Goal: Communication & Community: Answer question/provide support

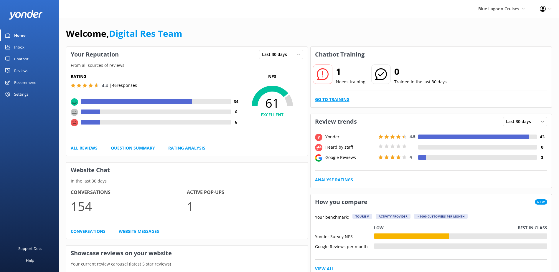
click at [333, 96] on link "Go to Training" at bounding box center [332, 99] width 34 height 6
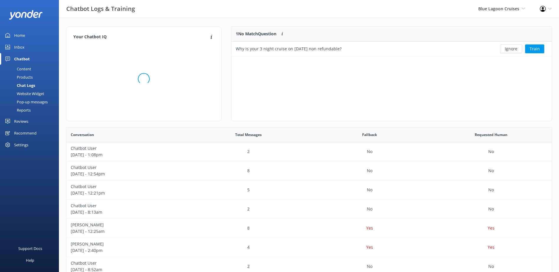
scroll to position [25, 315]
click at [512, 49] on button "Ignore" at bounding box center [511, 48] width 22 height 9
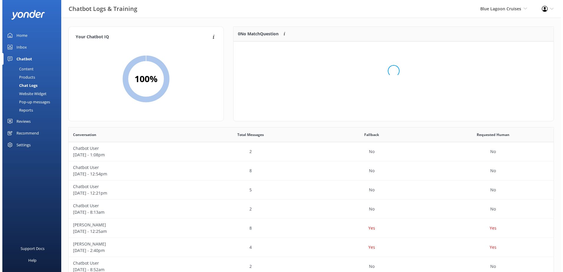
scroll to position [69, 315]
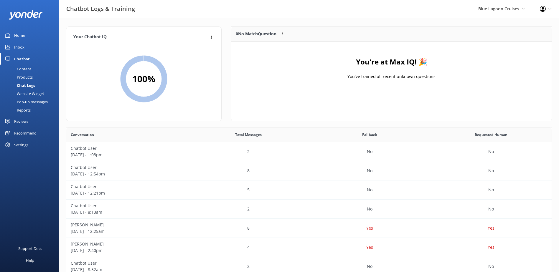
click at [24, 45] on div "Inbox" at bounding box center [19, 47] width 10 height 12
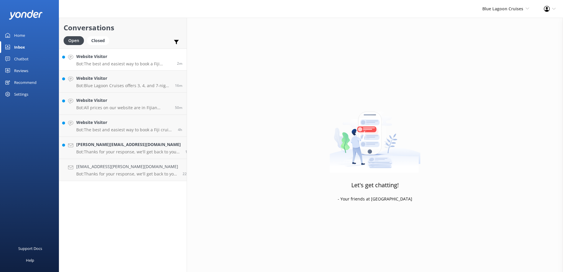
drag, startPoint x: 135, startPoint y: 59, endPoint x: 140, endPoint y: 63, distance: 6.3
click at [135, 59] on h4 "Website Visitor" at bounding box center [124, 56] width 96 height 6
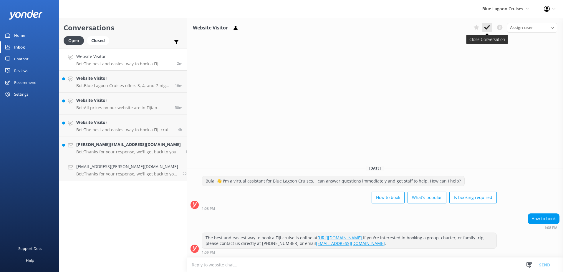
click at [487, 29] on use at bounding box center [487, 27] width 6 height 5
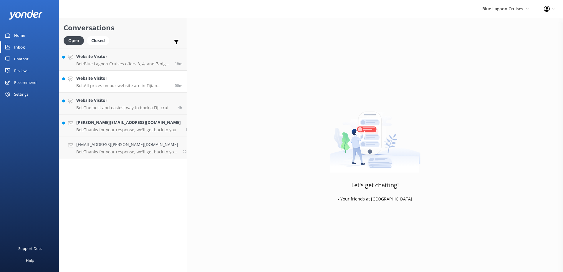
click at [124, 79] on h4 "Website Visitor" at bounding box center [123, 78] width 94 height 6
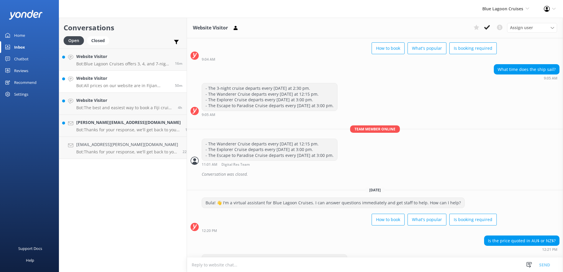
scroll to position [44, 0]
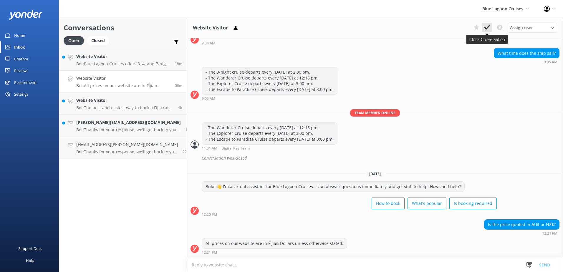
click at [487, 27] on icon at bounding box center [487, 27] width 6 height 6
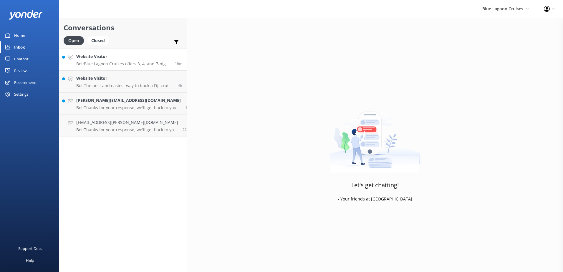
click at [105, 59] on h4 "Website Visitor" at bounding box center [123, 56] width 94 height 6
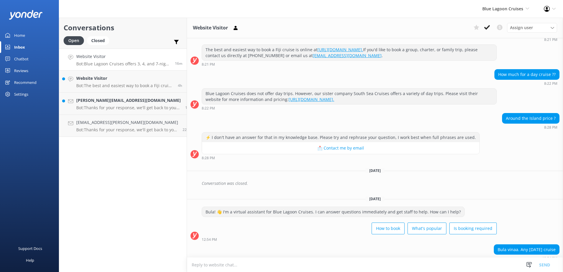
scroll to position [103, 0]
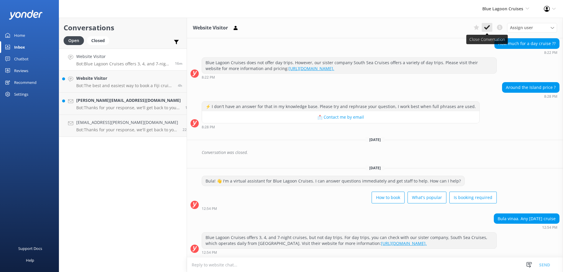
click at [485, 27] on icon at bounding box center [487, 27] width 6 height 6
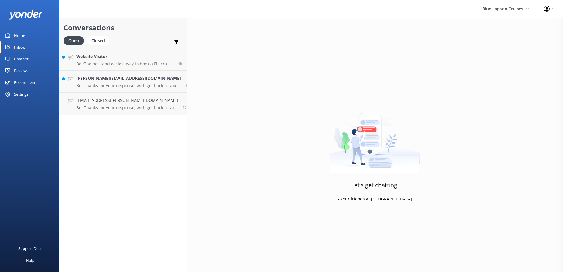
click at [153, 61] on div "Website Visitor Bot: The best and easiest way to book a Fiji cruise is online a…" at bounding box center [124, 59] width 97 height 13
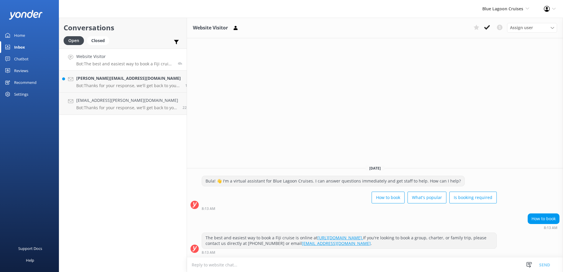
drag, startPoint x: 491, startPoint y: 26, endPoint x: 429, endPoint y: 34, distance: 62.4
click at [490, 26] on button at bounding box center [487, 27] width 11 height 9
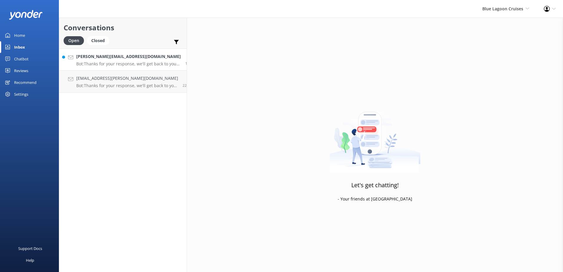
drag, startPoint x: 147, startPoint y: 60, endPoint x: 168, endPoint y: 58, distance: 20.7
click at [147, 60] on div "[PERSON_NAME][EMAIL_ADDRESS][DOMAIN_NAME] Bot: Thanks for your response, we'll …" at bounding box center [128, 59] width 105 height 13
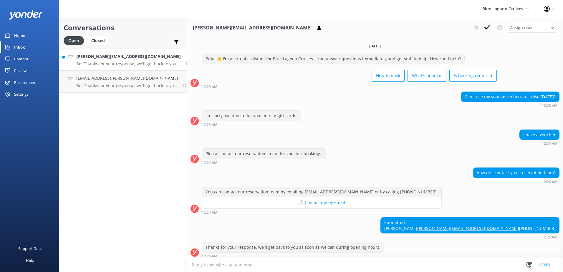
scroll to position [15, 0]
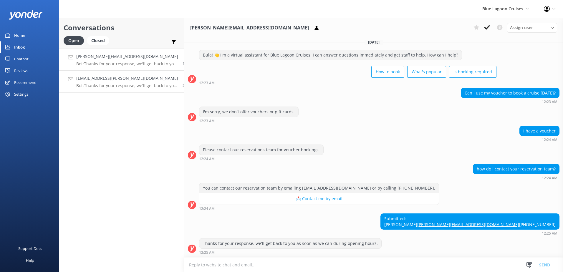
click at [153, 81] on h4 "[EMAIL_ADDRESS][PERSON_NAME][DOMAIN_NAME]" at bounding box center [127, 78] width 102 height 6
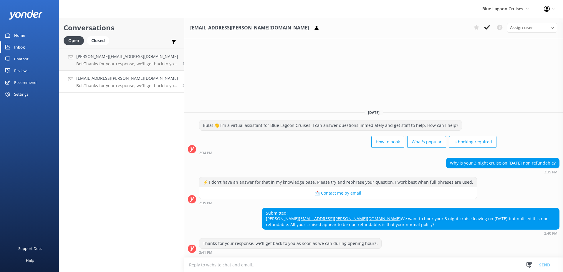
click at [122, 79] on h4 "[EMAIL_ADDRESS][PERSON_NAME][DOMAIN_NAME]" at bounding box center [127, 78] width 102 height 6
click at [150, 58] on h4 "[PERSON_NAME][EMAIL_ADDRESS][DOMAIN_NAME]" at bounding box center [127, 56] width 102 height 6
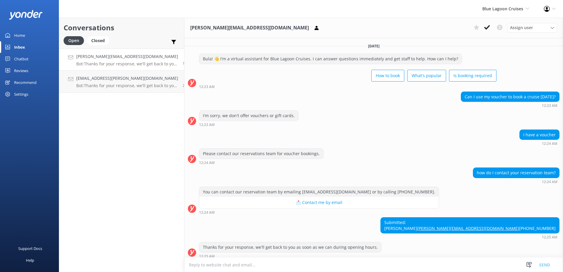
scroll to position [15, 0]
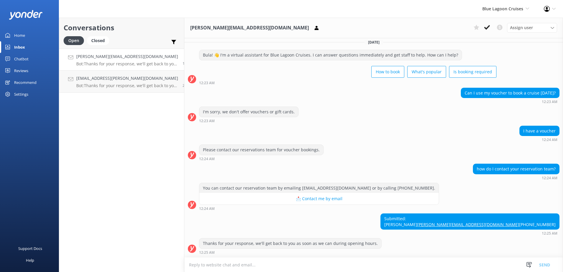
click at [246, 266] on textarea at bounding box center [373, 265] width 379 height 14
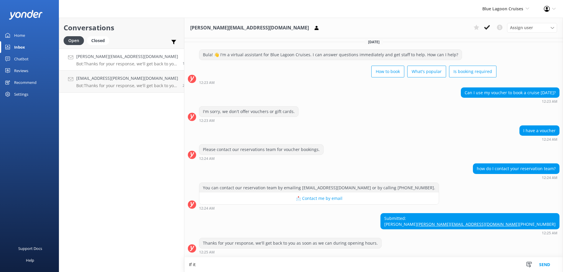
scroll to position [16, 0]
type textarea "I"
paste textarea "Please contact & liaise directly with our South Sea Cruises Reservations team, …"
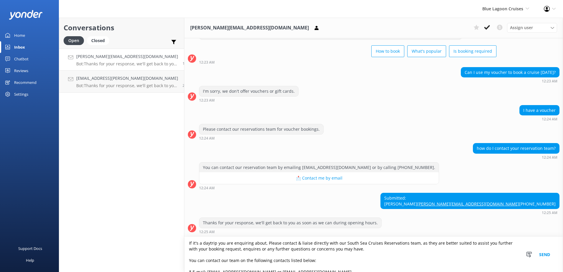
scroll to position [0, 0]
click at [261, 243] on textarea "If it's a daytrip you are enquiring about, Please contact & liaise directly wit…" at bounding box center [373, 254] width 379 height 35
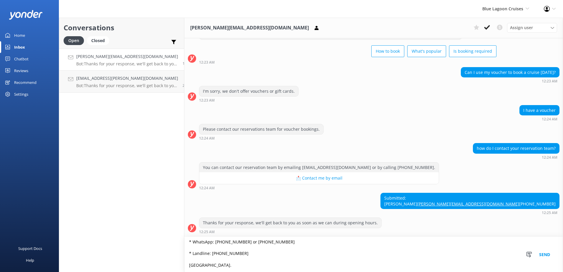
scroll to position [43, 0]
type textarea "If it's a daytrip you are enquiring about, please contact & liaise directly wit…"
click at [544, 255] on button "Send" at bounding box center [545, 254] width 22 height 35
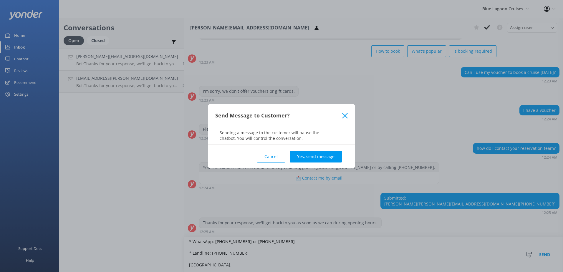
click at [324, 157] on button "Yes, send message" at bounding box center [316, 157] width 52 height 12
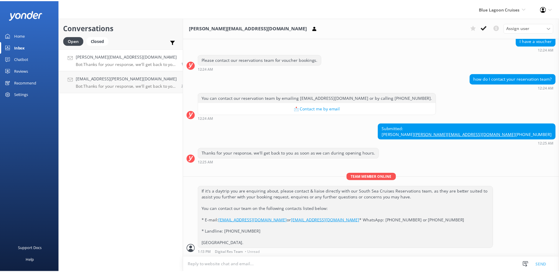
scroll to position [117, 0]
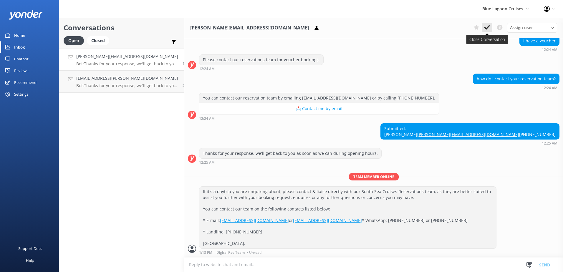
click at [487, 27] on icon at bounding box center [487, 27] width 6 height 6
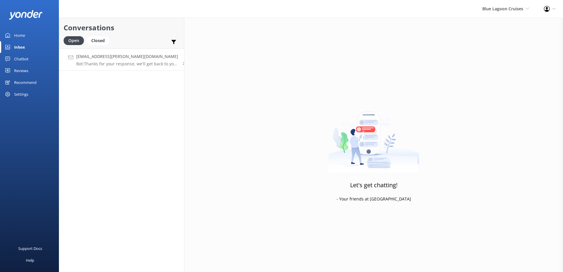
click at [141, 58] on h4 "[EMAIL_ADDRESS][PERSON_NAME][DOMAIN_NAME]" at bounding box center [127, 56] width 102 height 6
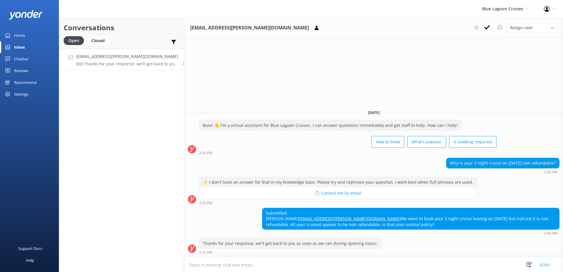
click at [303, 266] on textarea at bounding box center [373, 265] width 379 height 14
paste textarea "[URL][DOMAIN_NAME]"
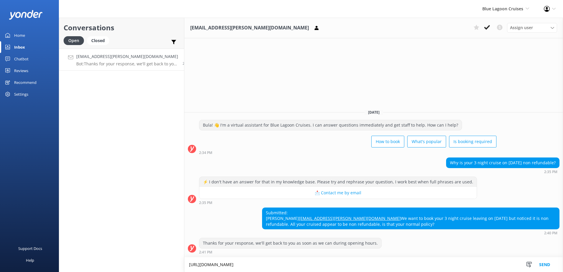
click at [184, 265] on textarea "[URL][DOMAIN_NAME]" at bounding box center [373, 264] width 379 height 15
type textarea "For more information, please visit our Blue Lagoon Cruises Terms and Conditions…"
click at [548, 266] on button "Send" at bounding box center [545, 264] width 22 height 15
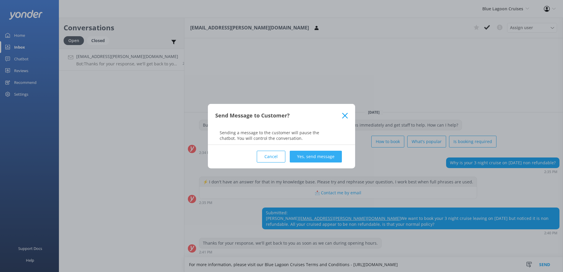
click at [311, 156] on button "Yes, send message" at bounding box center [316, 157] width 52 height 12
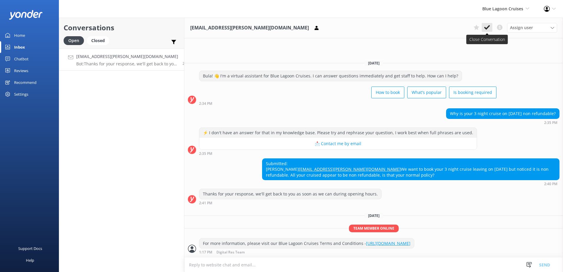
click at [486, 29] on icon at bounding box center [487, 27] width 6 height 6
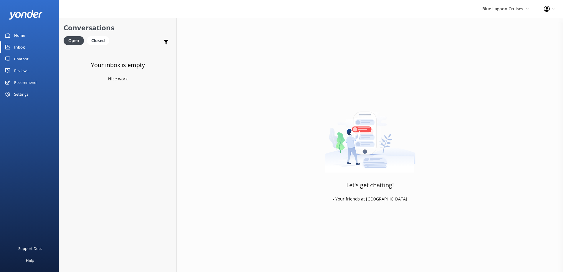
click at [23, 55] on div "Chatbot" at bounding box center [21, 59] width 14 height 12
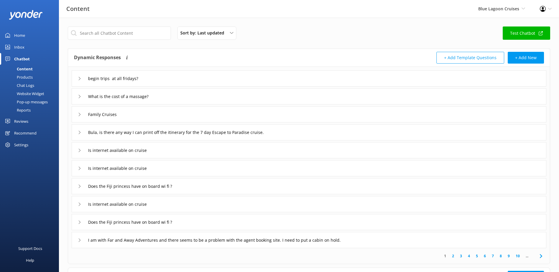
click at [14, 47] on div "Inbox" at bounding box center [19, 47] width 10 height 12
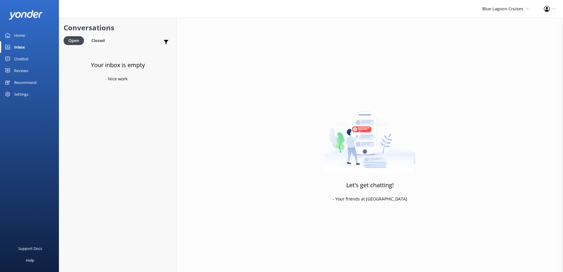
click at [21, 59] on div "Chatbot" at bounding box center [21, 59] width 14 height 12
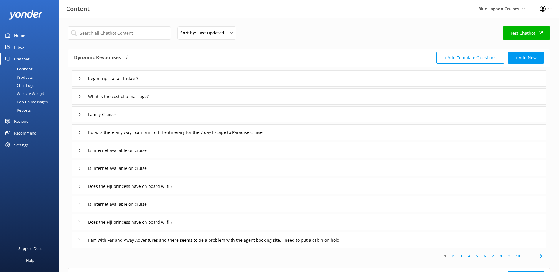
click at [27, 78] on div "Products" at bounding box center [18, 77] width 29 height 8
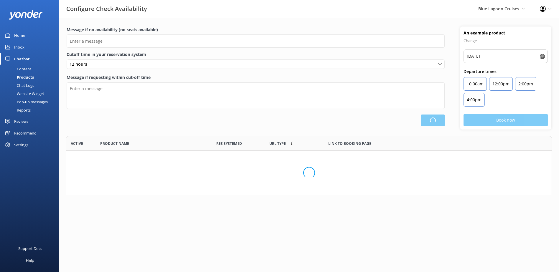
scroll to position [173, 481]
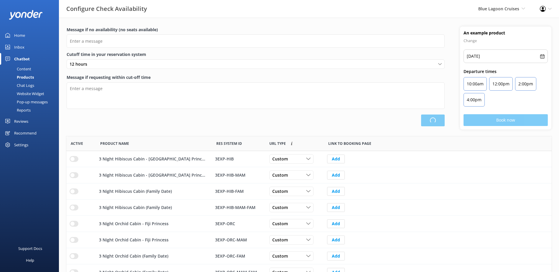
type input "There are no seats available, please check an alternative day"
type textarea "Our online booking system closes {hours} prior to departure. Please contact us …"
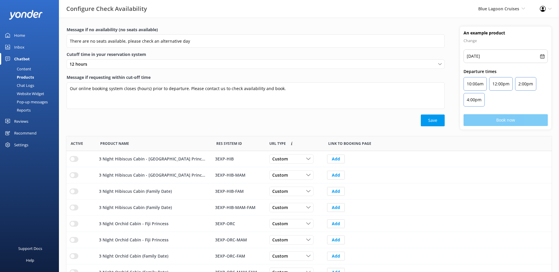
click at [27, 84] on div "Chat Logs" at bounding box center [19, 85] width 31 height 8
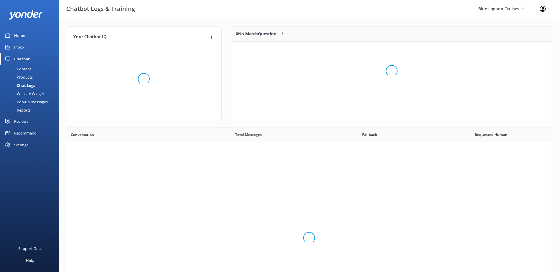
scroll to position [202, 481]
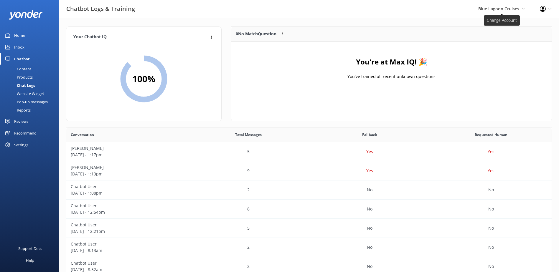
click at [513, 7] on span "Blue Lagoon Cruises" at bounding box center [498, 9] width 41 height 6
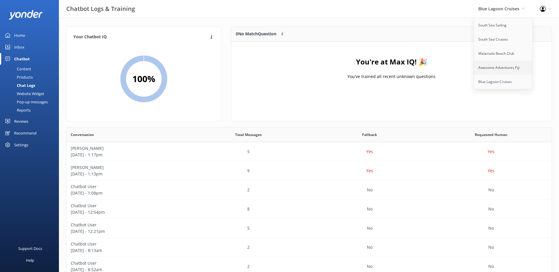
click at [508, 66] on link "Awesome Adventures Fiji" at bounding box center [503, 68] width 59 height 14
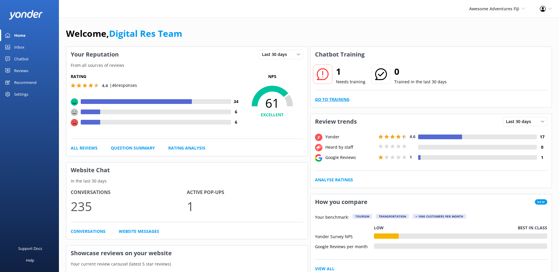
click at [331, 97] on link "Go to Training" at bounding box center [332, 99] width 34 height 6
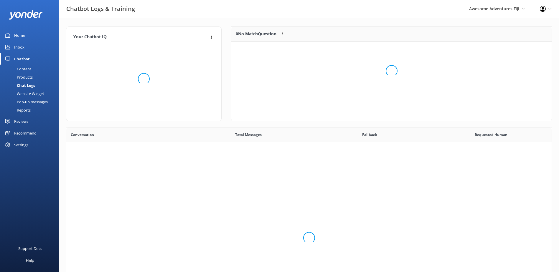
scroll to position [202, 481]
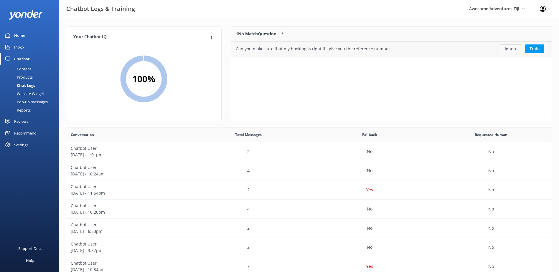
click at [513, 49] on button "Ignore" at bounding box center [511, 48] width 22 height 9
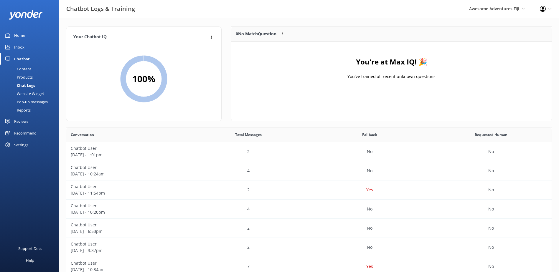
click at [14, 47] on link "Inbox" at bounding box center [29, 47] width 59 height 12
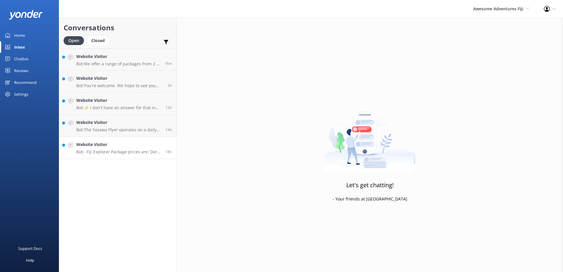
click at [164, 144] on div "18h" at bounding box center [166, 147] width 11 height 13
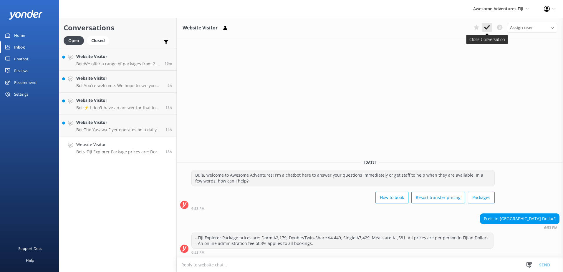
click at [487, 26] on icon at bounding box center [487, 27] width 6 height 6
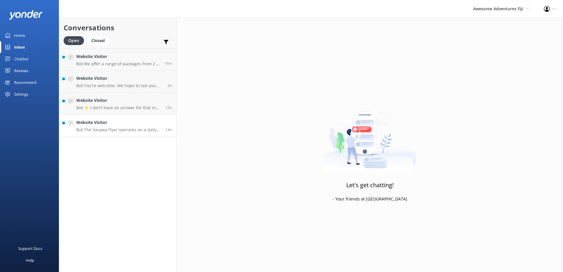
click at [121, 124] on h4 "Website Visitor" at bounding box center [118, 122] width 85 height 6
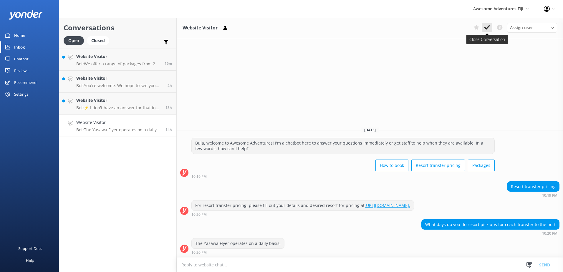
click at [490, 27] on icon at bounding box center [487, 27] width 6 height 6
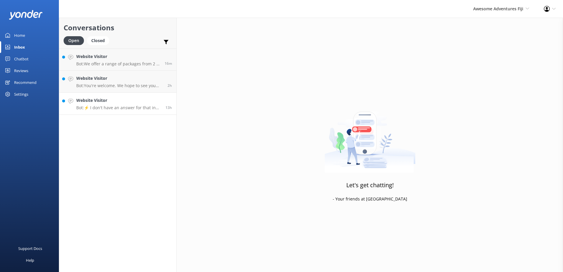
click at [151, 105] on p "Bot: ⚡ I don't have an answer for that in my knowledge base. Please try and rep…" at bounding box center [118, 107] width 85 height 5
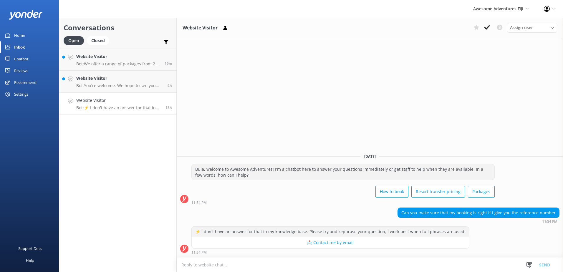
click at [203, 266] on textarea at bounding box center [370, 265] width 386 height 14
type textarea "C"
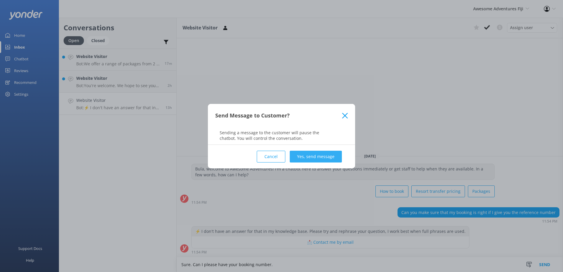
type textarea "Sure. Can I please have your booking number."
click at [320, 155] on button "Yes, send message" at bounding box center [316, 157] width 52 height 12
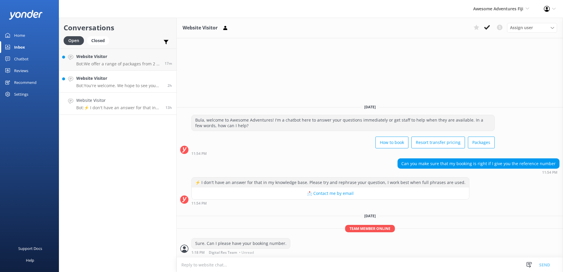
click at [164, 77] on div "2h" at bounding box center [167, 81] width 9 height 13
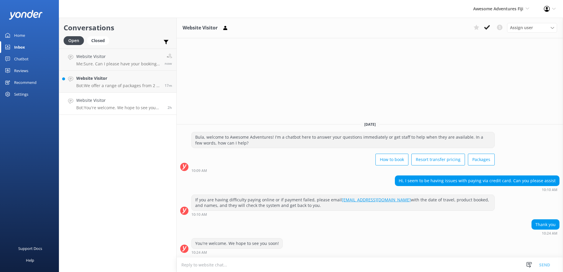
drag, startPoint x: 490, startPoint y: 27, endPoint x: 381, endPoint y: 37, distance: 109.2
click at [490, 27] on icon at bounding box center [487, 27] width 6 height 6
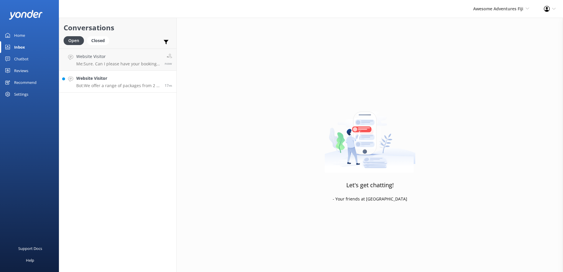
click at [149, 77] on h4 "Website Visitor" at bounding box center [118, 78] width 84 height 6
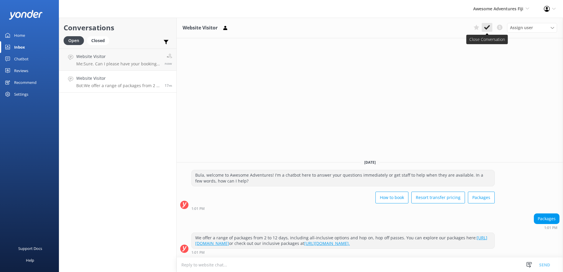
click at [486, 28] on icon at bounding box center [487, 27] width 6 height 6
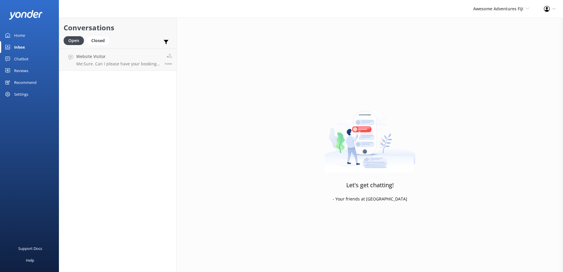
click at [21, 58] on div "Chatbot" at bounding box center [21, 59] width 14 height 12
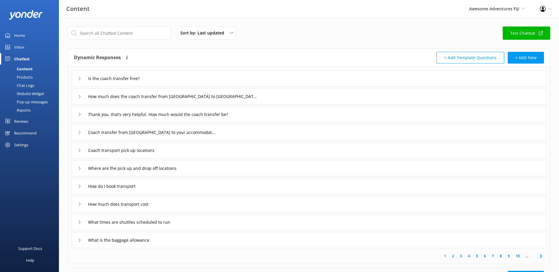
click at [27, 85] on div "Chat Logs" at bounding box center [19, 85] width 31 height 8
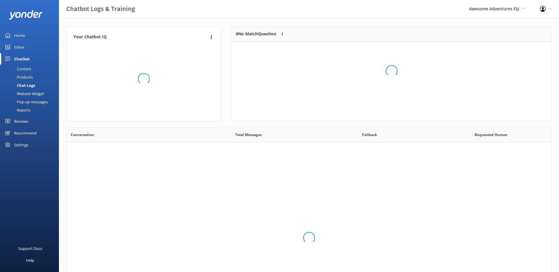
scroll to position [202, 481]
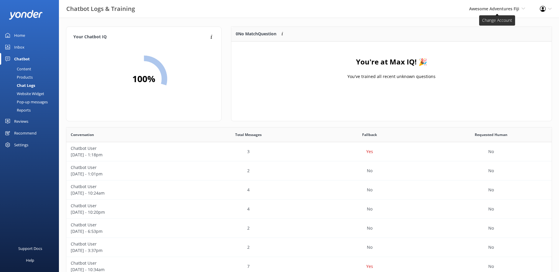
click at [522, 11] on span "Awesome Adventures Fiji South Sea Sailing South Sea Cruises Malamala Beach Club…" at bounding box center [497, 9] width 56 height 6
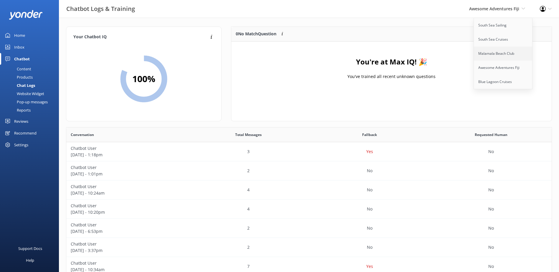
click at [499, 54] on link "Malamala Beach Club" at bounding box center [503, 54] width 59 height 14
